Goal: Transaction & Acquisition: Book appointment/travel/reservation

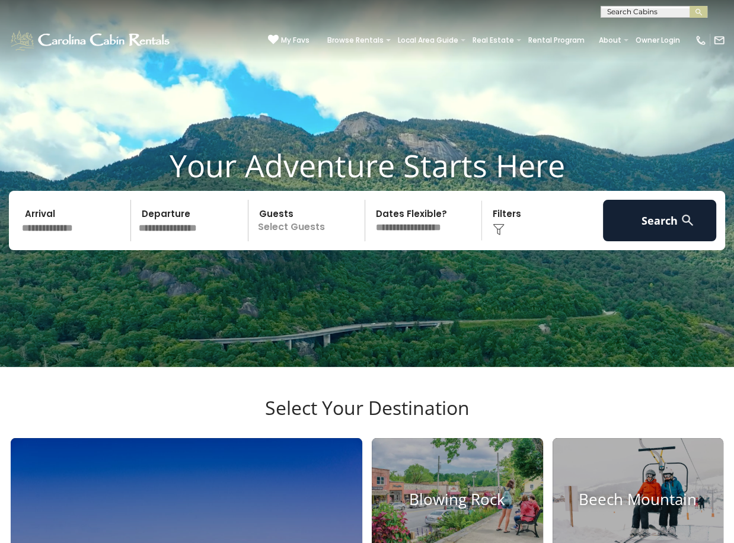
click at [72, 241] on input "text" at bounding box center [74, 220] width 113 height 41
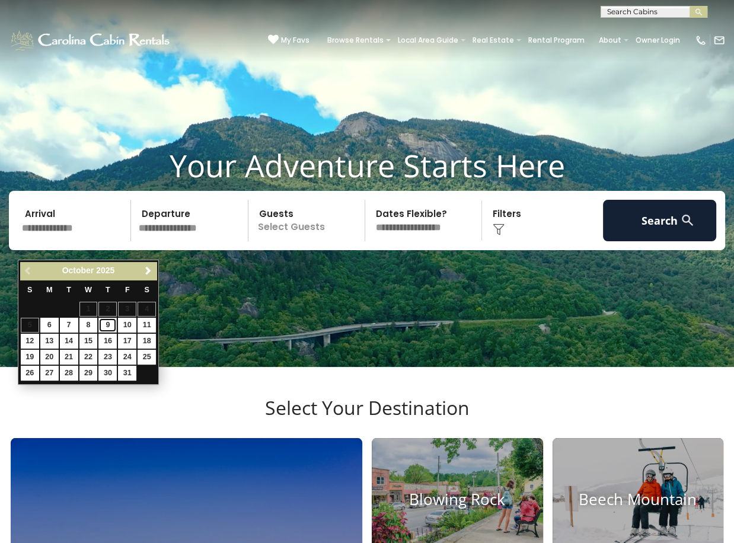
click at [111, 324] on link "9" at bounding box center [107, 325] width 18 height 15
type input "*******"
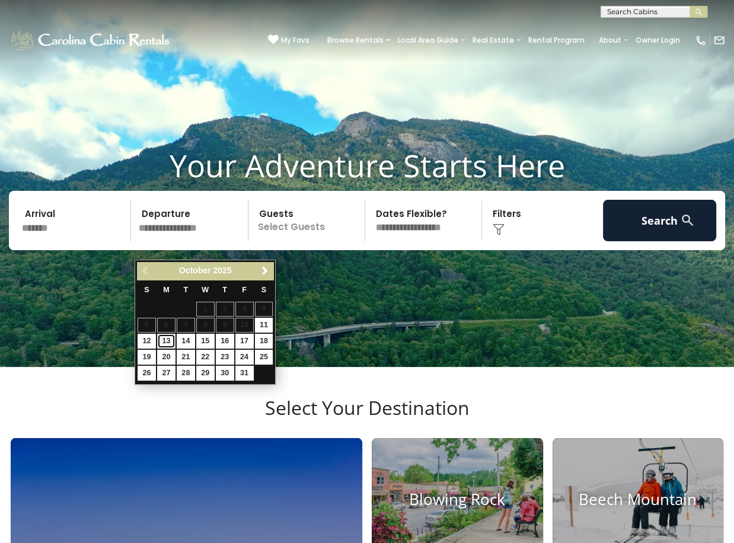
click at [162, 344] on link "13" at bounding box center [166, 341] width 18 height 15
type input "********"
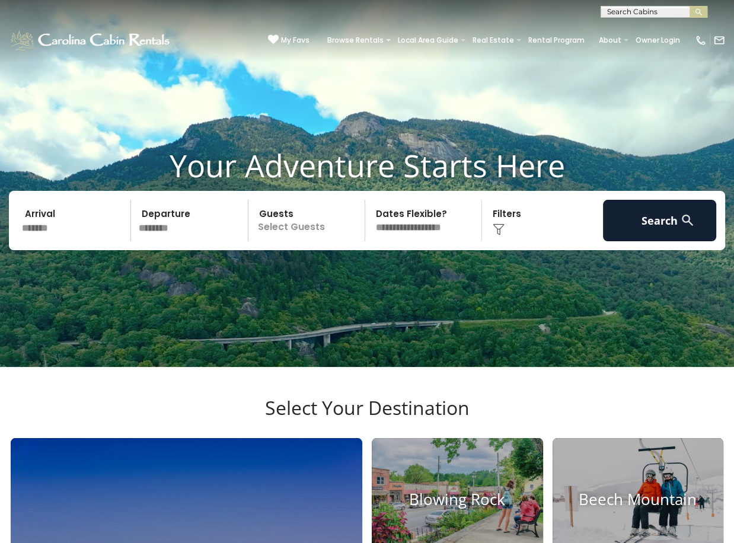
click at [288, 241] on p "Select Guests" at bounding box center [308, 220] width 113 height 41
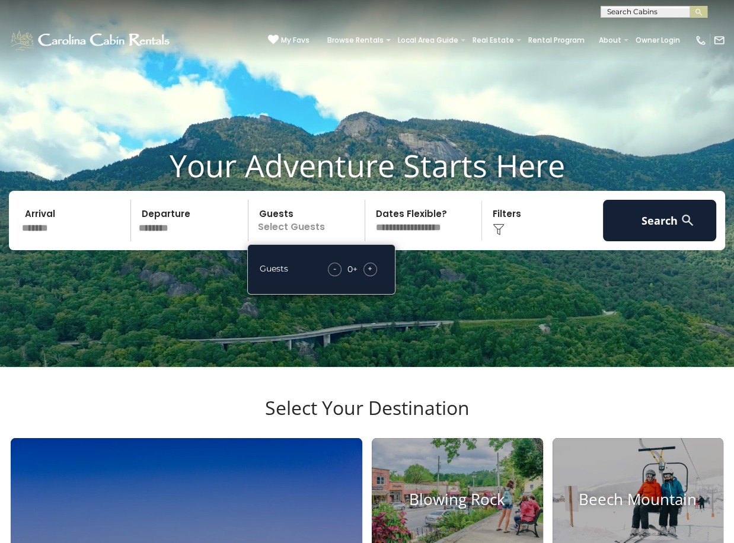
click at [373, 276] on div "+" at bounding box center [370, 270] width 14 height 14
click at [493, 235] on img at bounding box center [498, 229] width 12 height 12
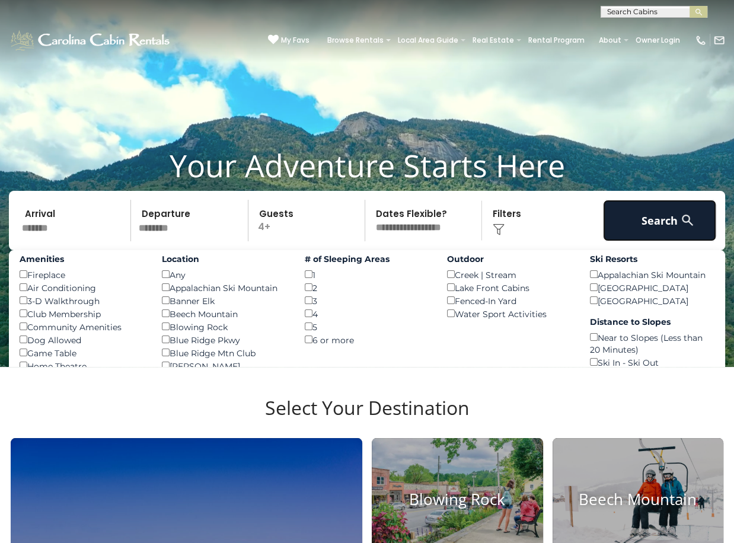
click at [638, 234] on button "Search" at bounding box center [659, 220] width 113 height 41
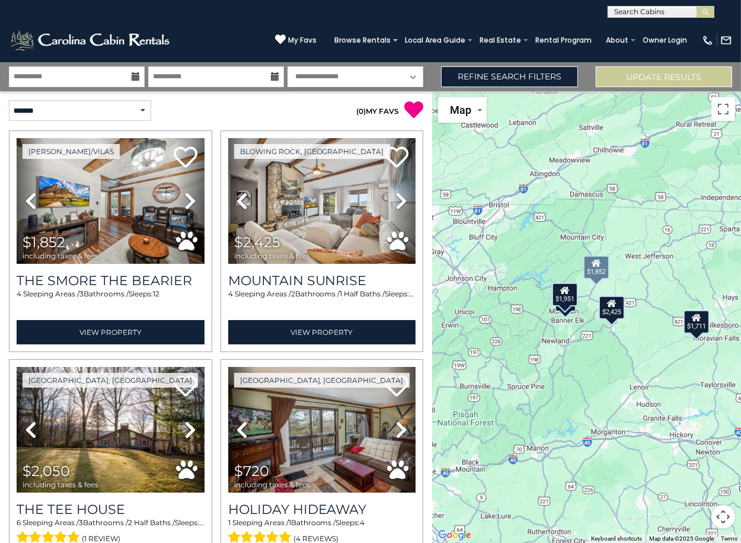
click at [193, 200] on icon at bounding box center [190, 200] width 12 height 19
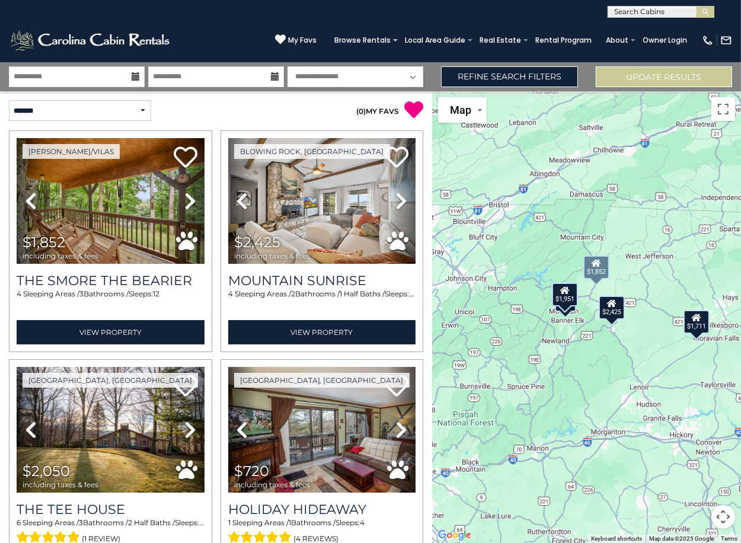
click at [193, 200] on icon at bounding box center [190, 200] width 12 height 19
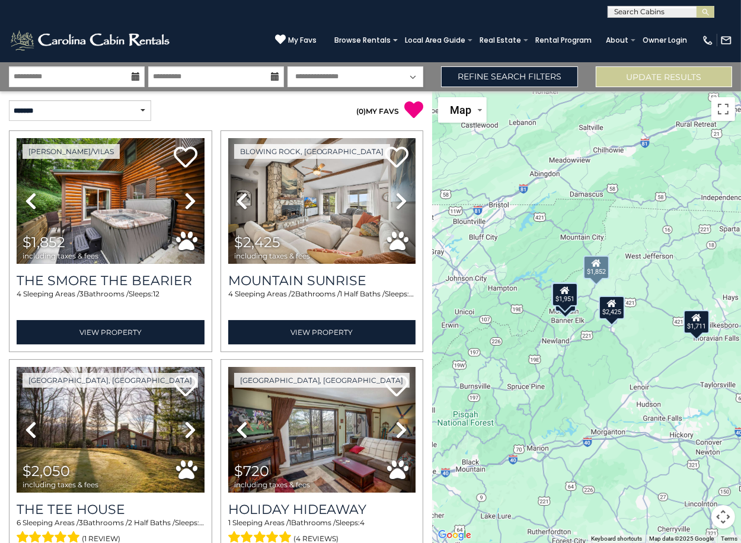
click at [193, 200] on icon at bounding box center [190, 200] width 12 height 19
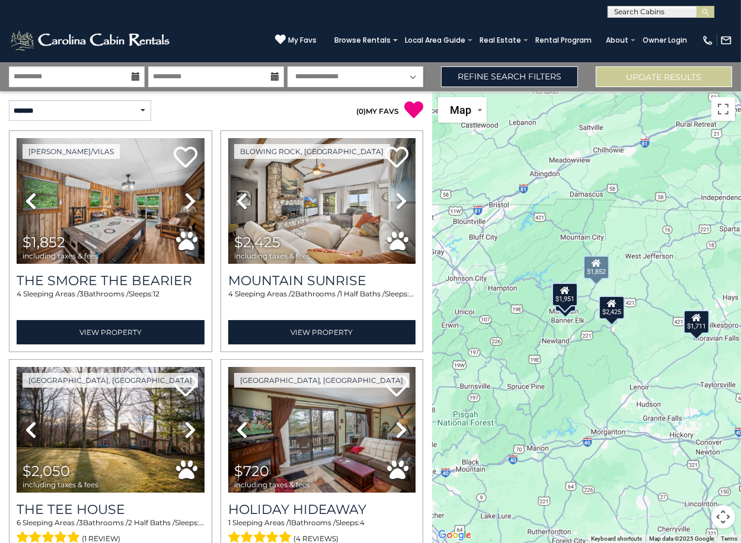
click at [193, 200] on icon at bounding box center [190, 200] width 12 height 19
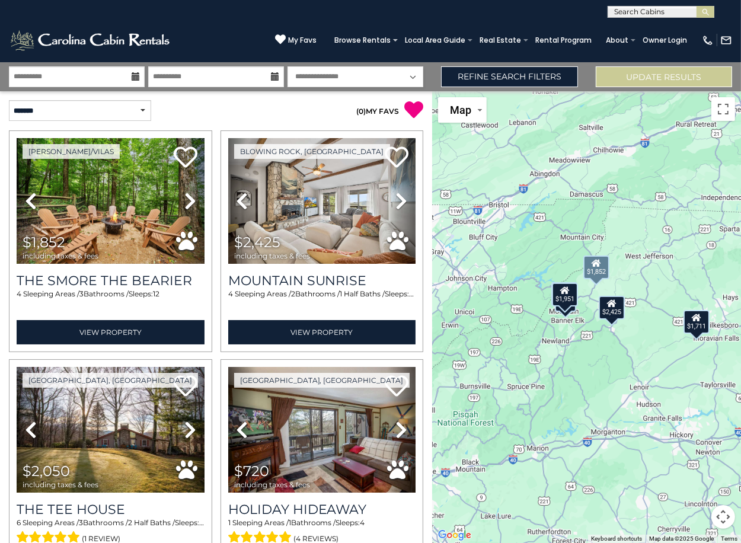
click at [193, 200] on icon at bounding box center [190, 200] width 12 height 19
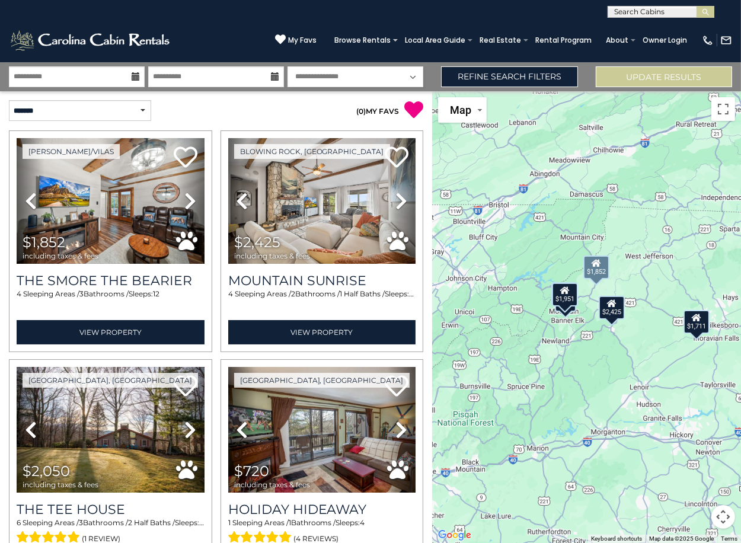
click at [193, 200] on icon at bounding box center [190, 200] width 12 height 19
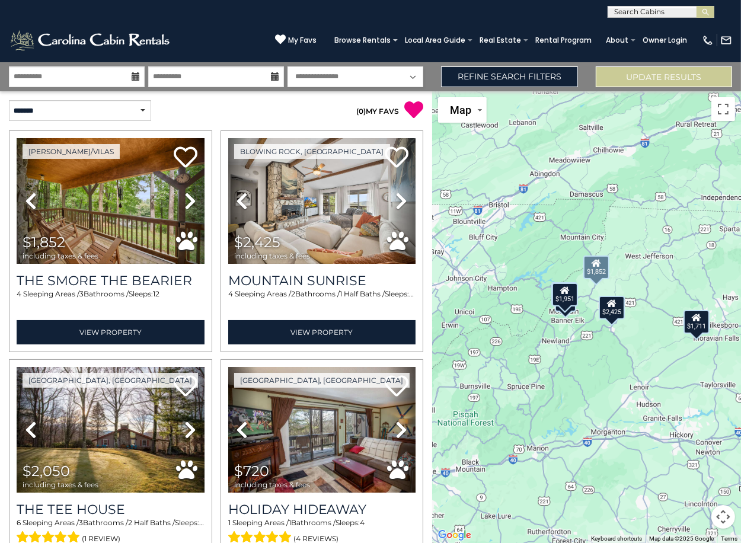
click at [193, 200] on icon at bounding box center [190, 200] width 12 height 19
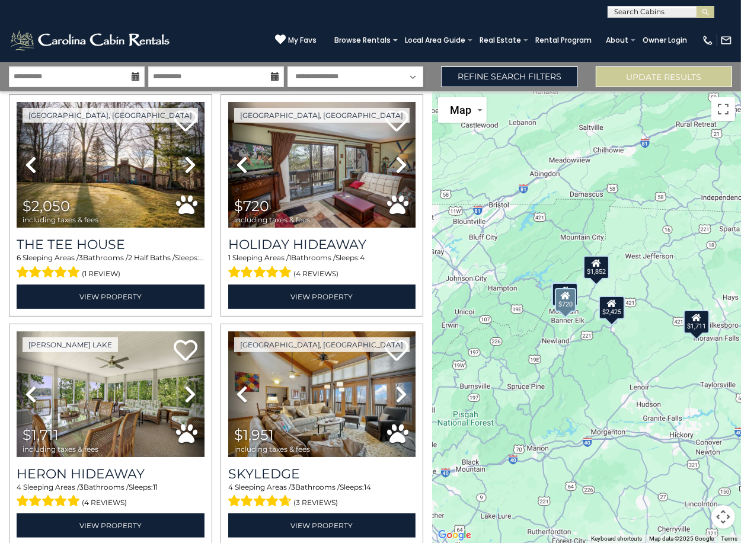
scroll to position [311, 0]
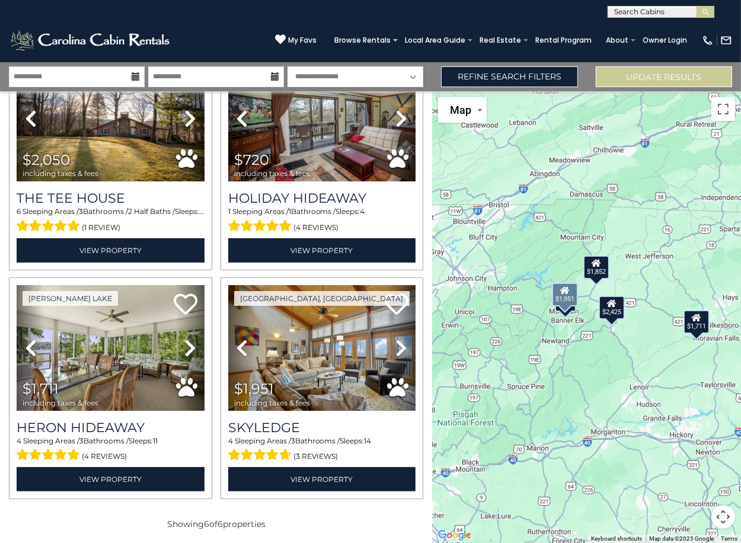
click at [398, 344] on icon at bounding box center [401, 347] width 12 height 19
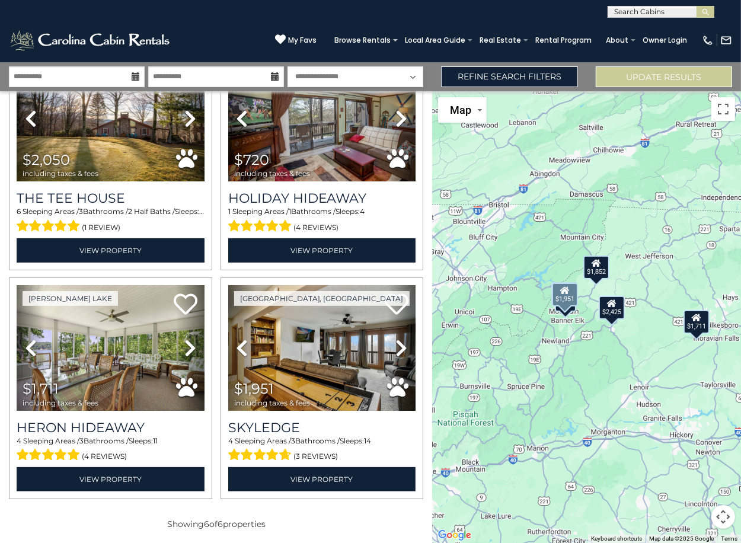
click at [398, 344] on icon at bounding box center [401, 347] width 12 height 19
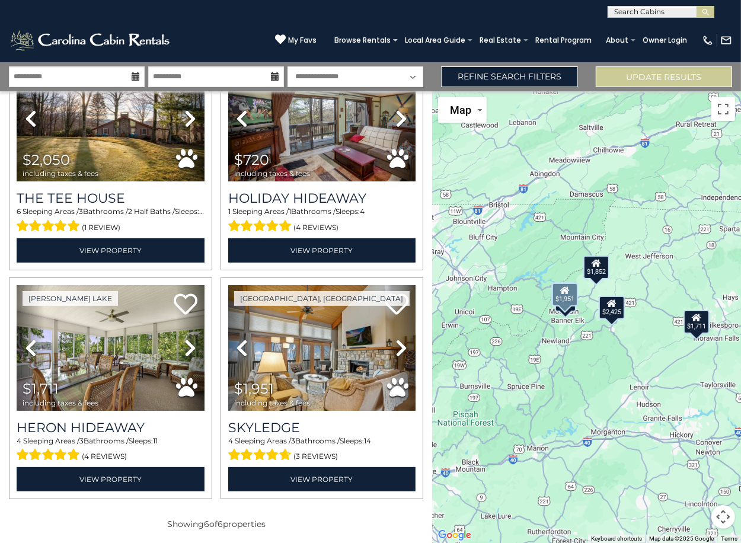
click at [398, 344] on icon at bounding box center [401, 347] width 12 height 19
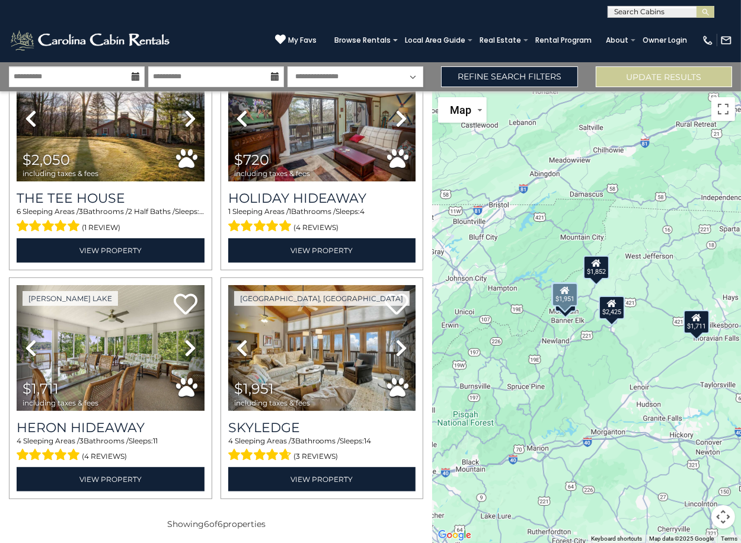
click at [398, 344] on icon at bounding box center [401, 347] width 12 height 19
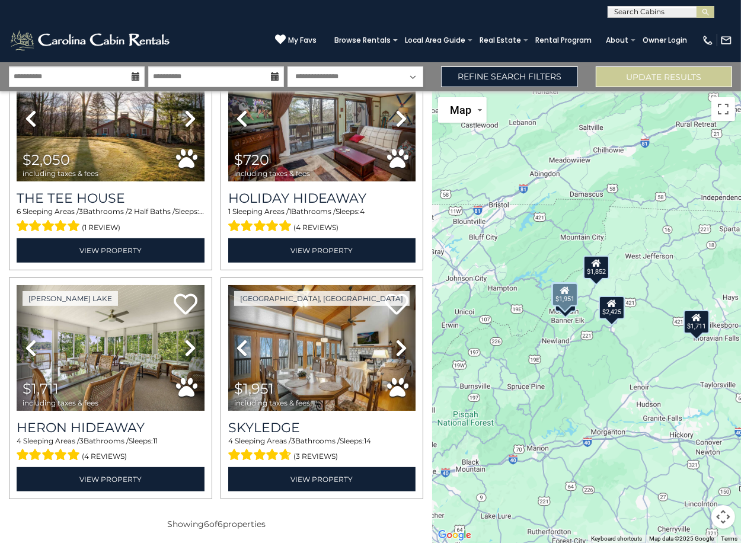
click at [398, 344] on icon at bounding box center [401, 347] width 12 height 19
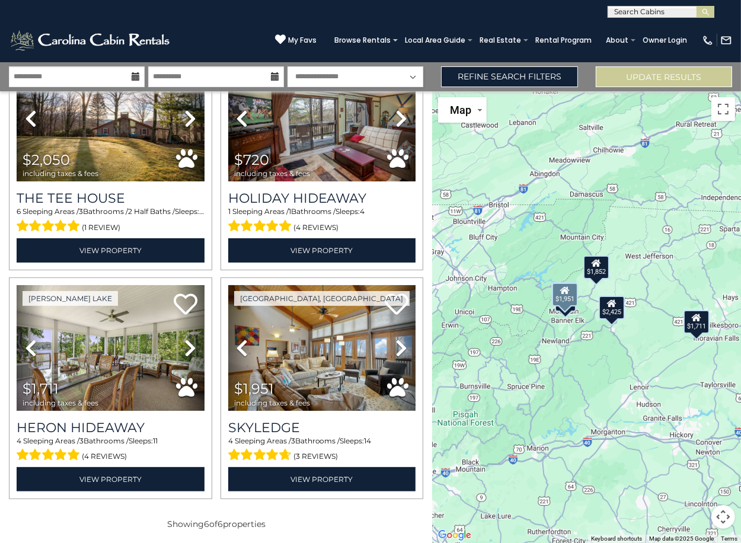
click at [398, 344] on icon at bounding box center [401, 347] width 12 height 19
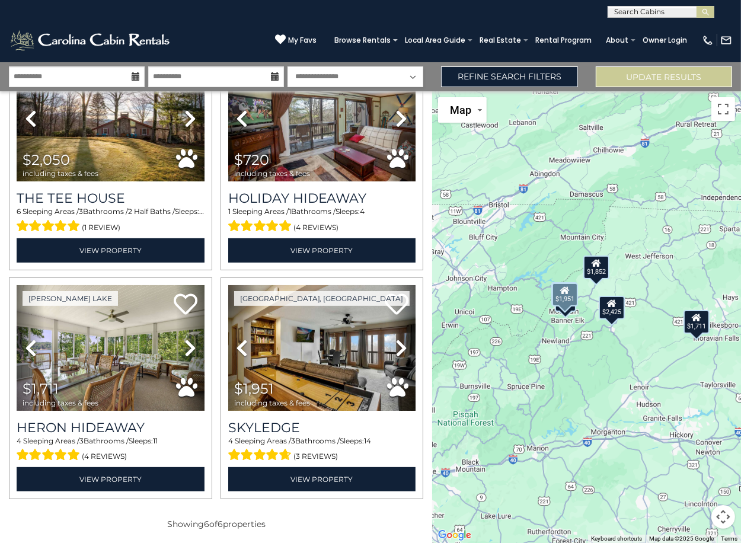
click at [398, 344] on icon at bounding box center [401, 347] width 12 height 19
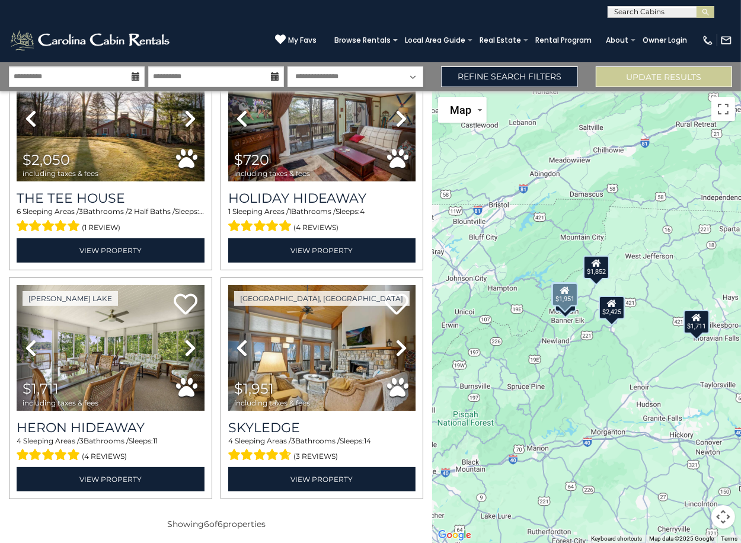
scroll to position [0, 0]
